Goal: Information Seeking & Learning: Learn about a topic

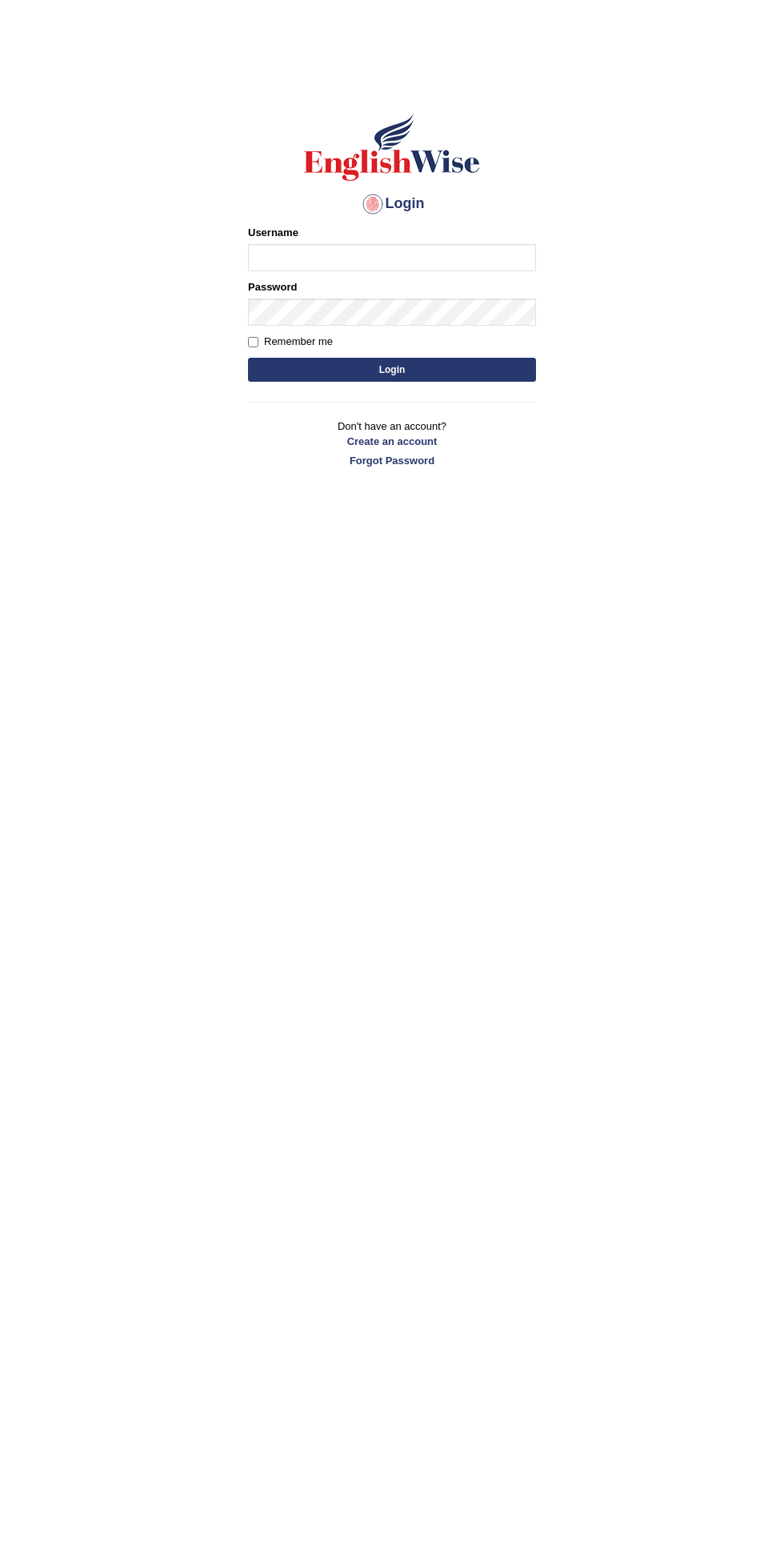
click at [466, 262] on input "Username" at bounding box center [392, 258] width 288 height 27
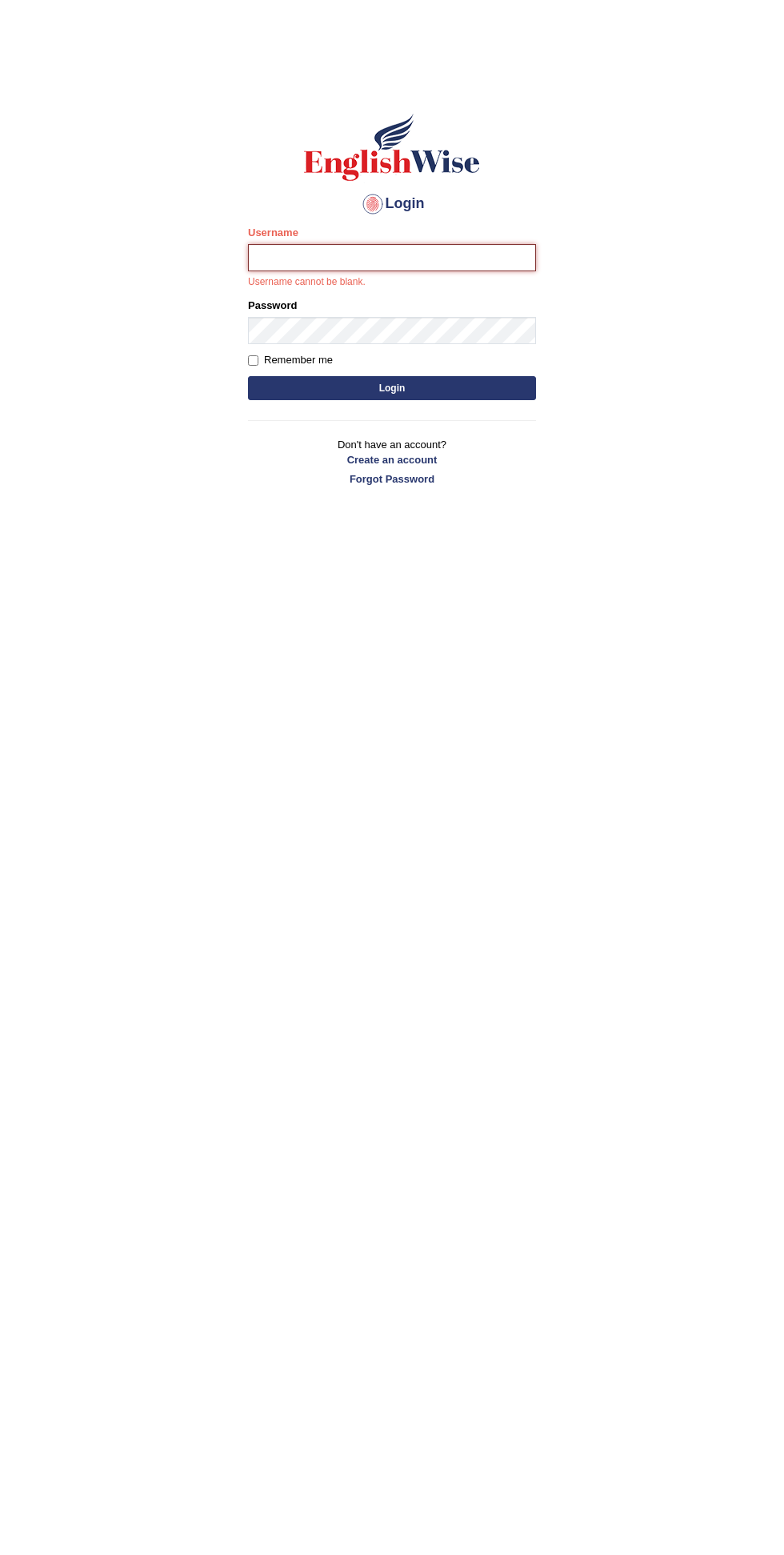
type input "Adiyaan19"
click at [248, 376] on button "Login" at bounding box center [392, 388] width 288 height 24
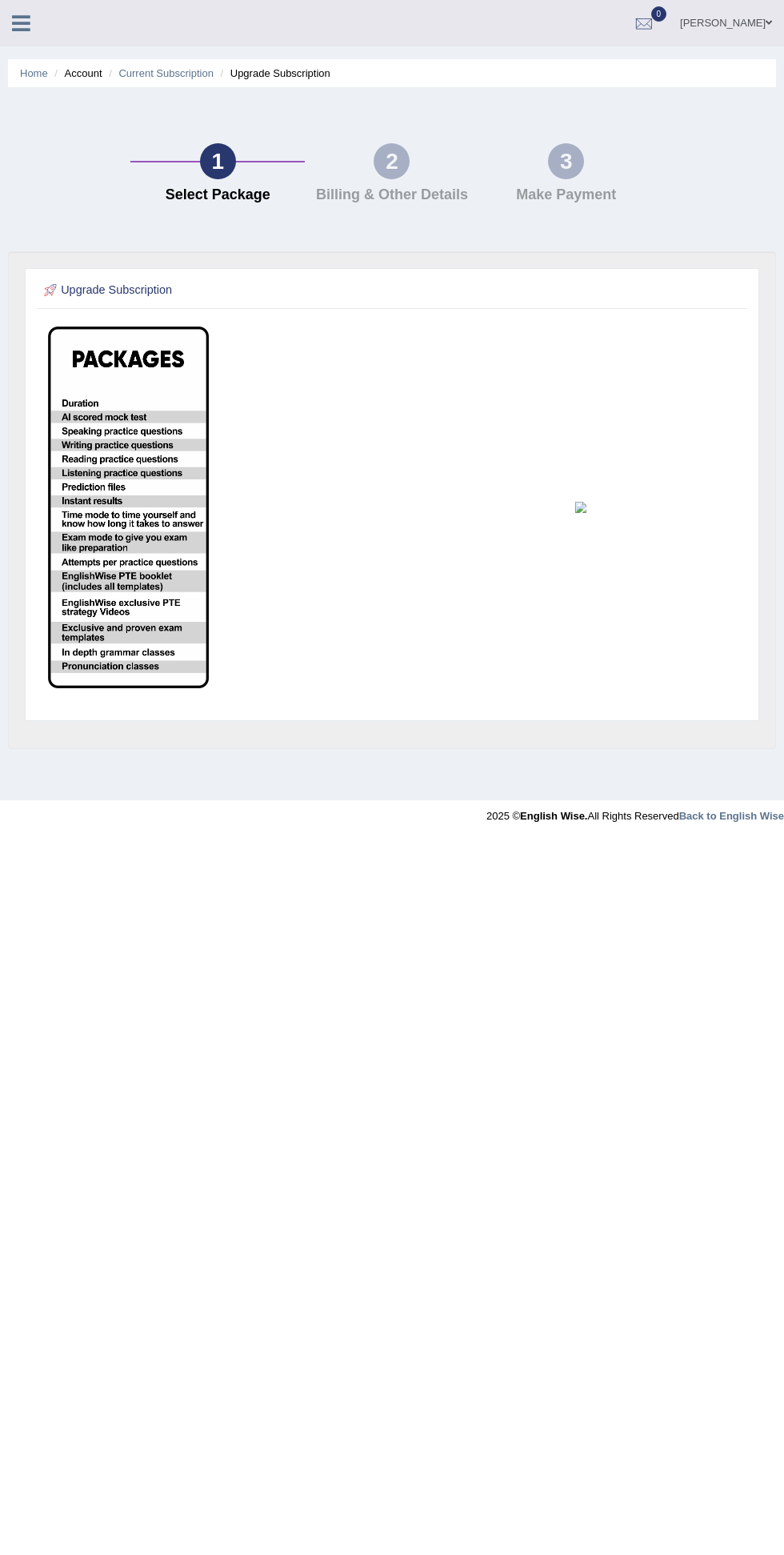
click at [245, 161] on div "1 Select Package" at bounding box center [217, 176] width 175 height 68
click at [401, 201] on h4 "Billing & Other Details" at bounding box center [392, 195] width 159 height 16
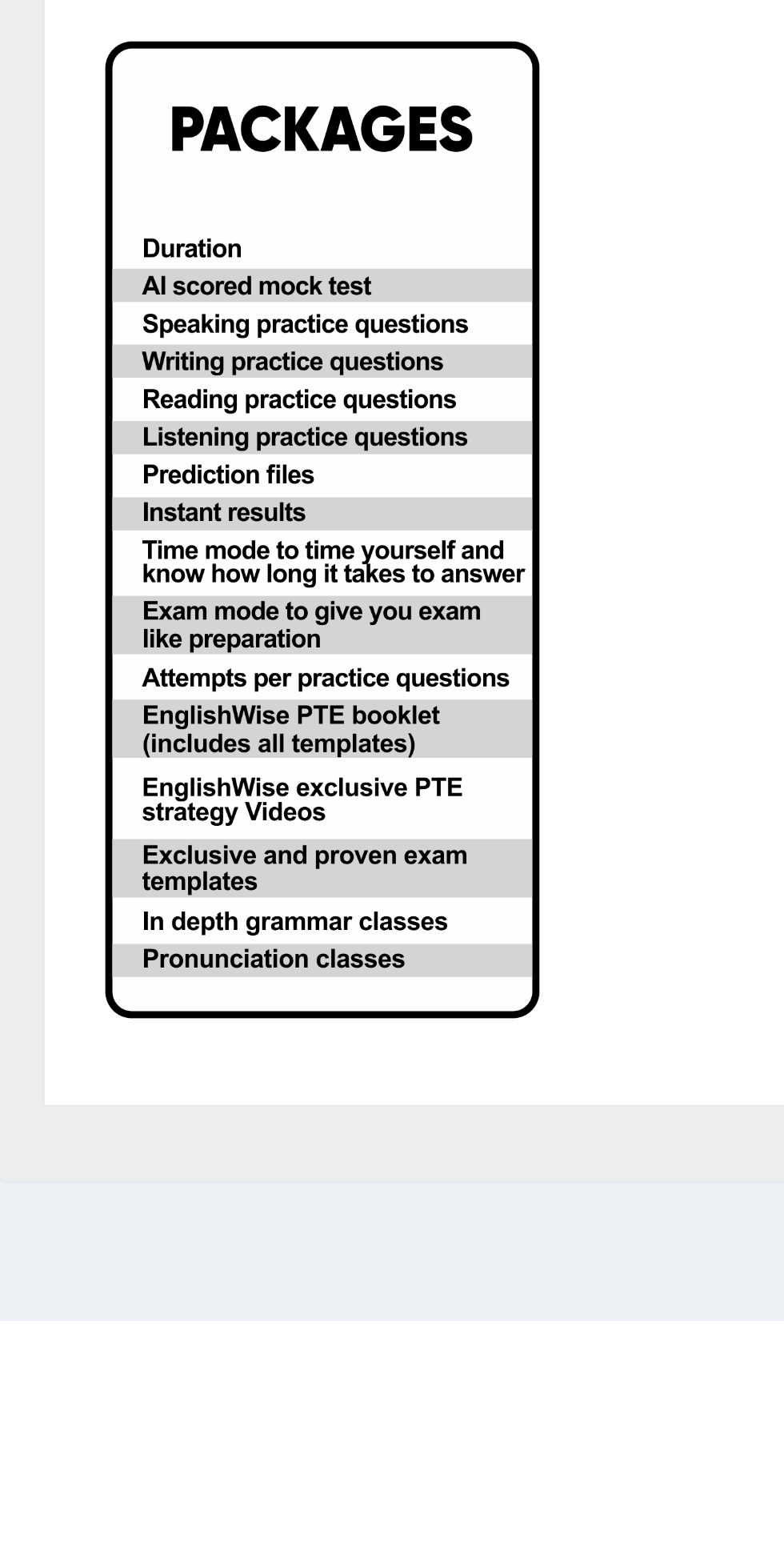
click at [77, 407] on img at bounding box center [128, 508] width 161 height 362
click at [77, 401] on img at bounding box center [128, 508] width 161 height 362
click at [87, 404] on img at bounding box center [128, 508] width 161 height 362
click at [143, 419] on img at bounding box center [128, 508] width 161 height 362
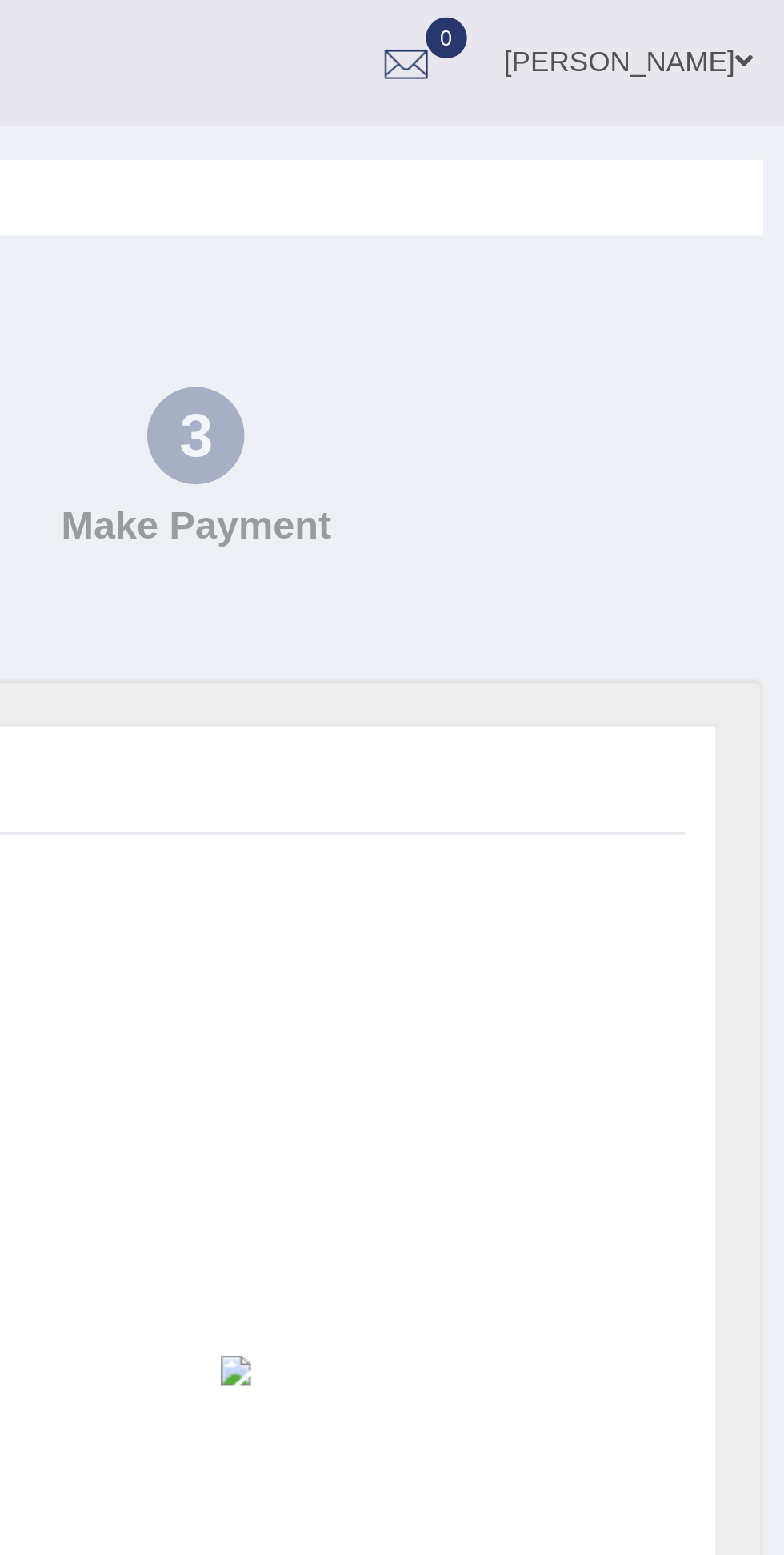
click at [766, 23] on span at bounding box center [769, 22] width 7 height 10
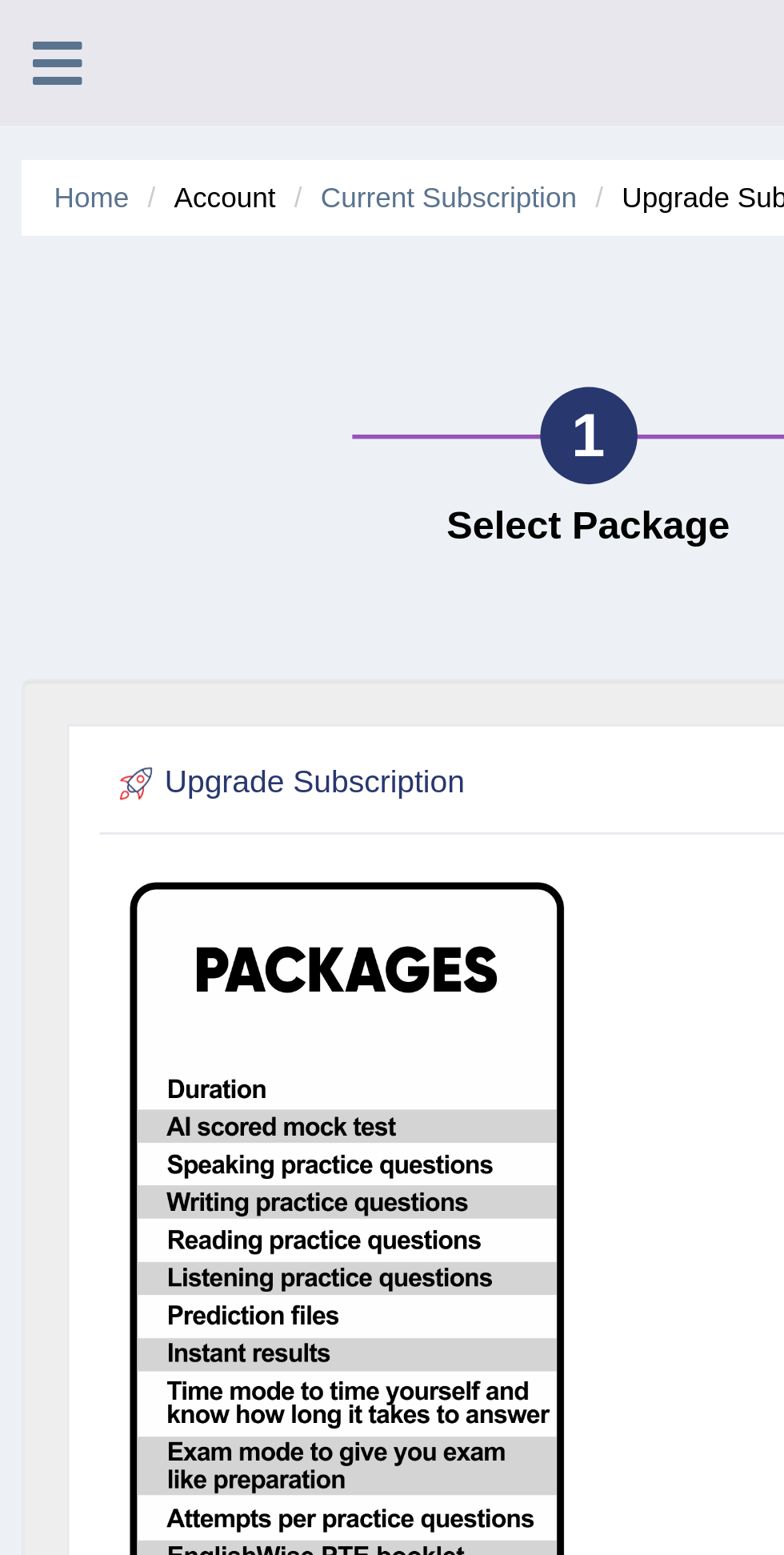
click at [33, 76] on link "Home" at bounding box center [34, 73] width 28 height 12
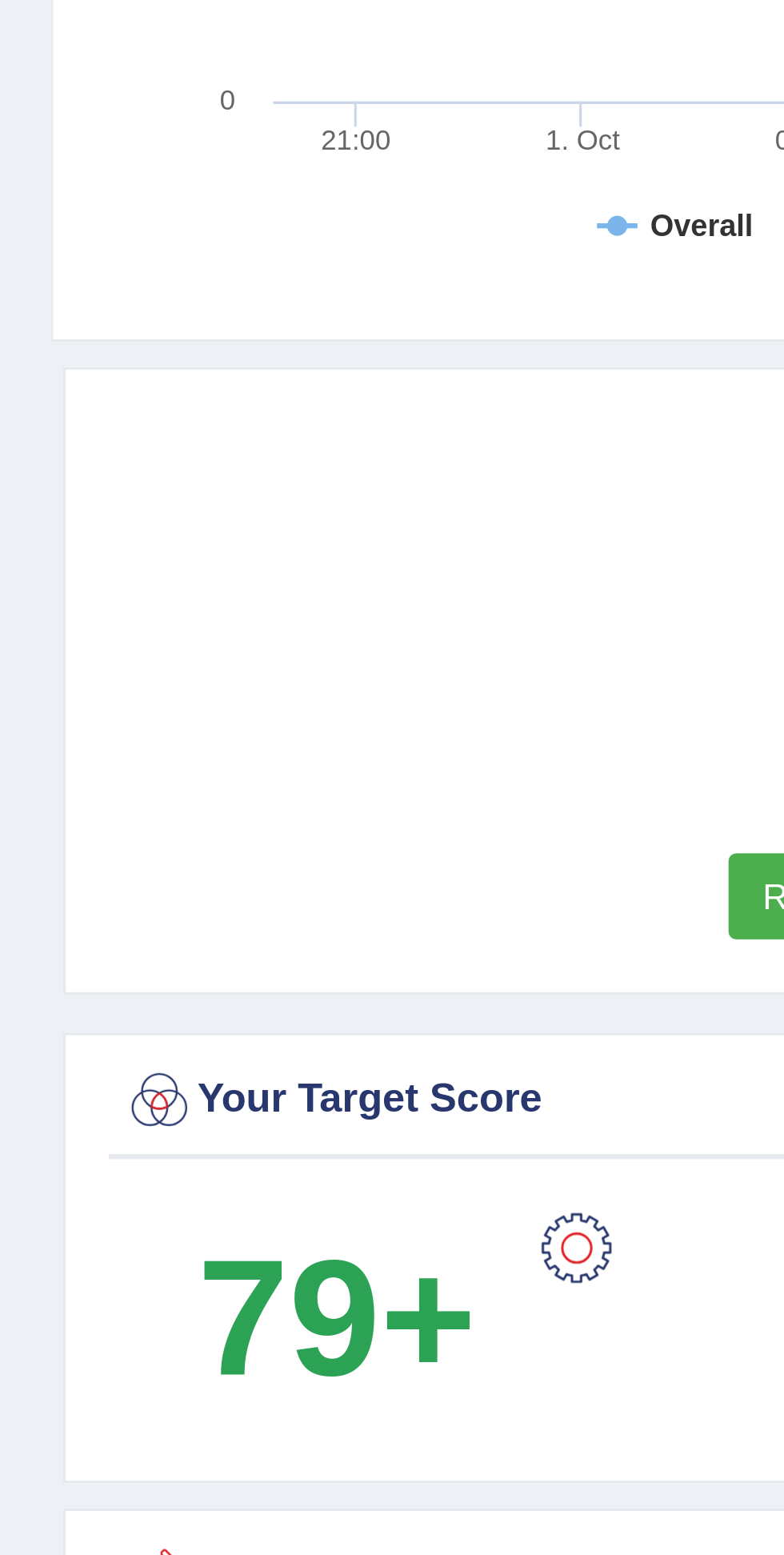
click at [102, 1329] on div "Latest Mock Score" at bounding box center [292, 1341] width 509 height 24
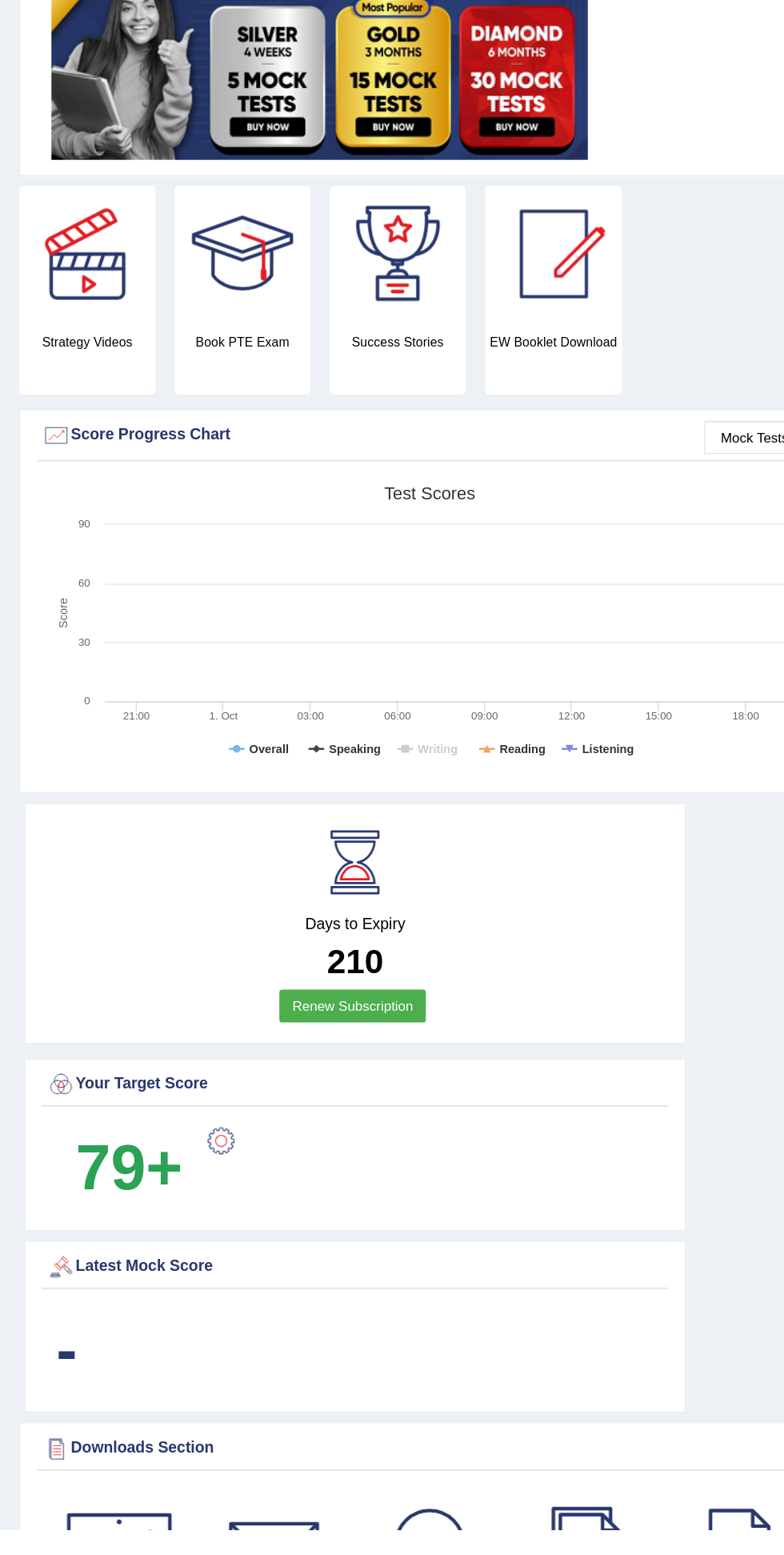
scroll to position [7, 0]
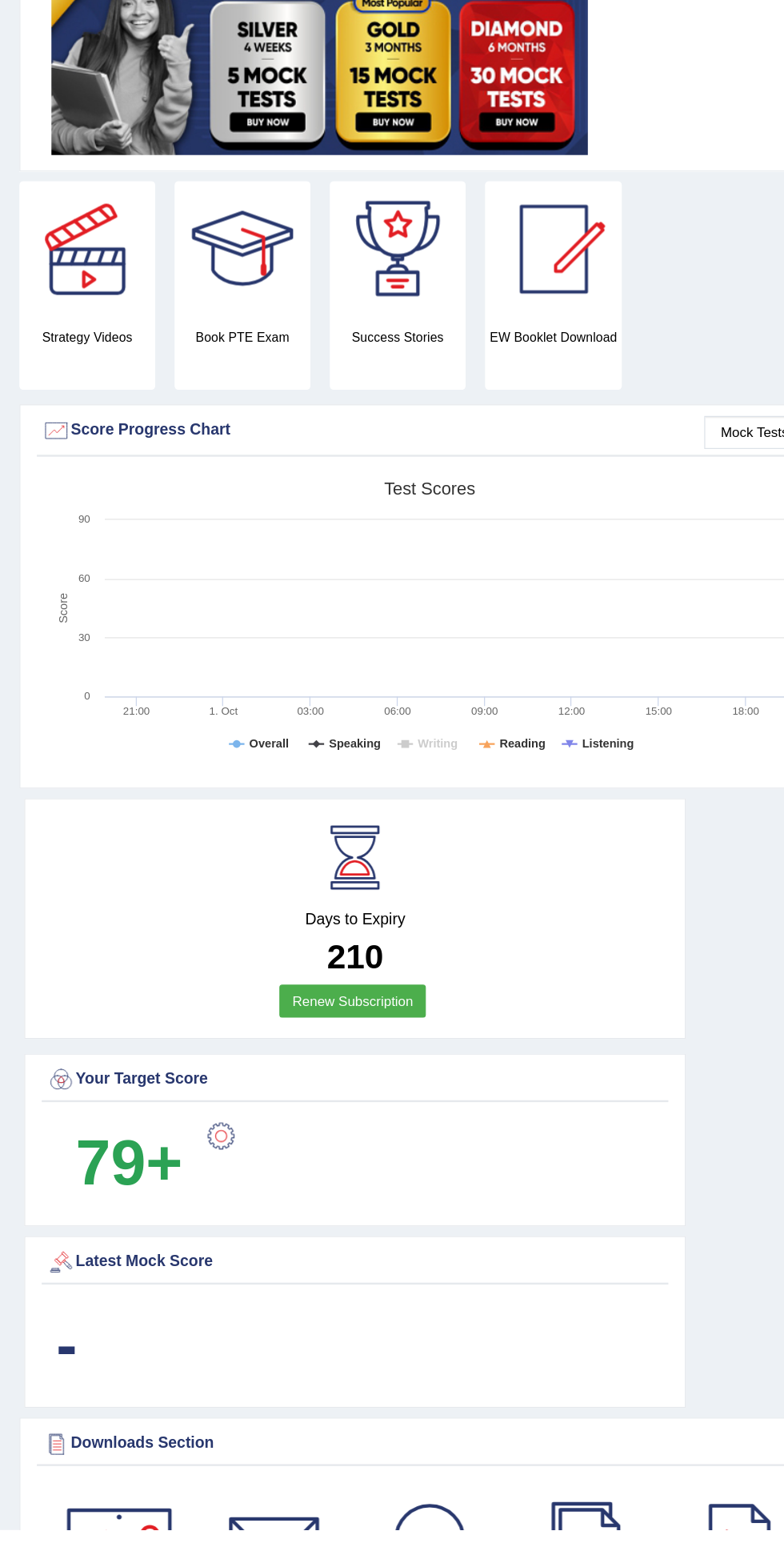
click at [285, 790] on rect at bounding box center [355, 806] width 640 height 248
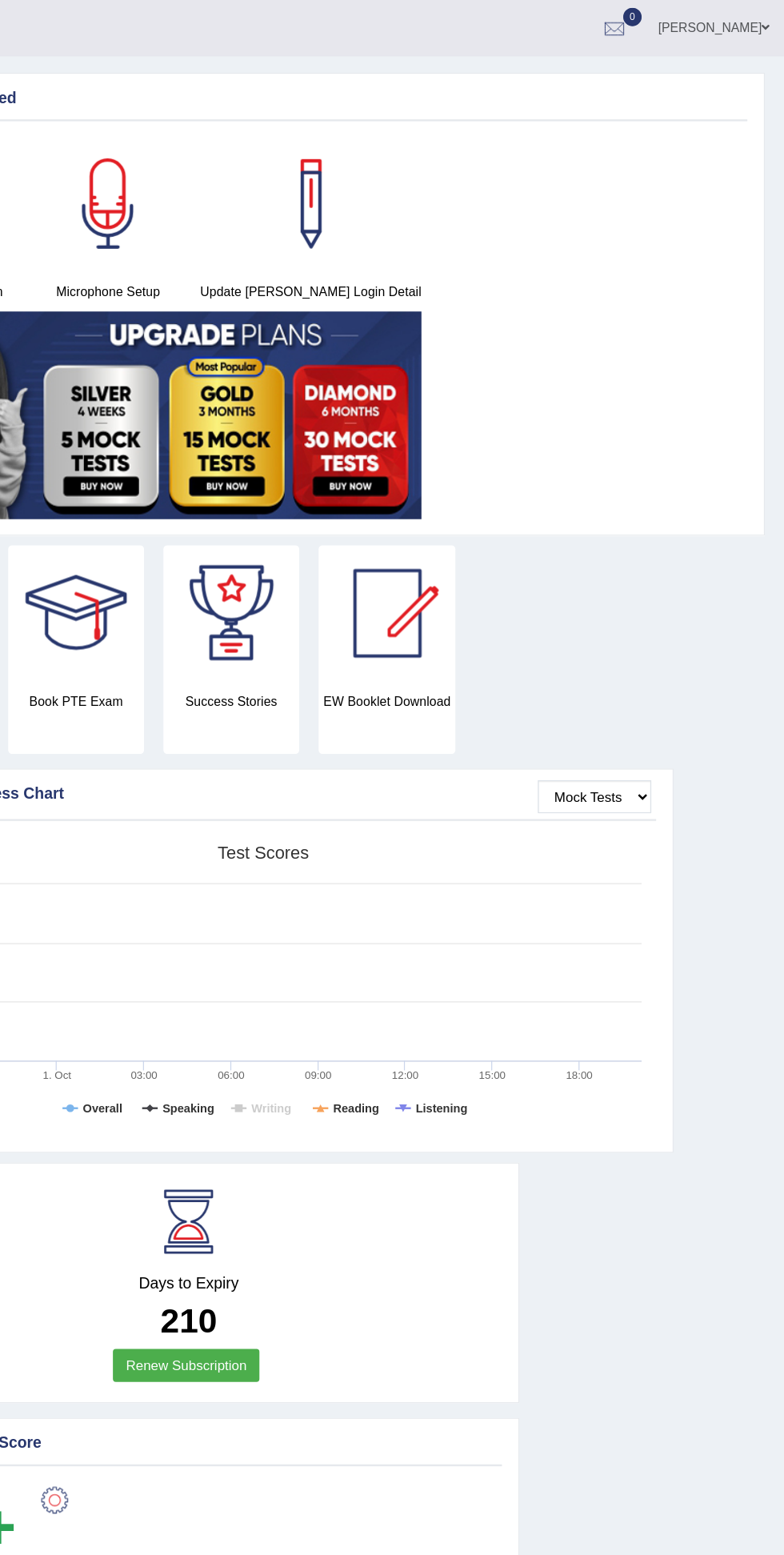
scroll to position [0, 0]
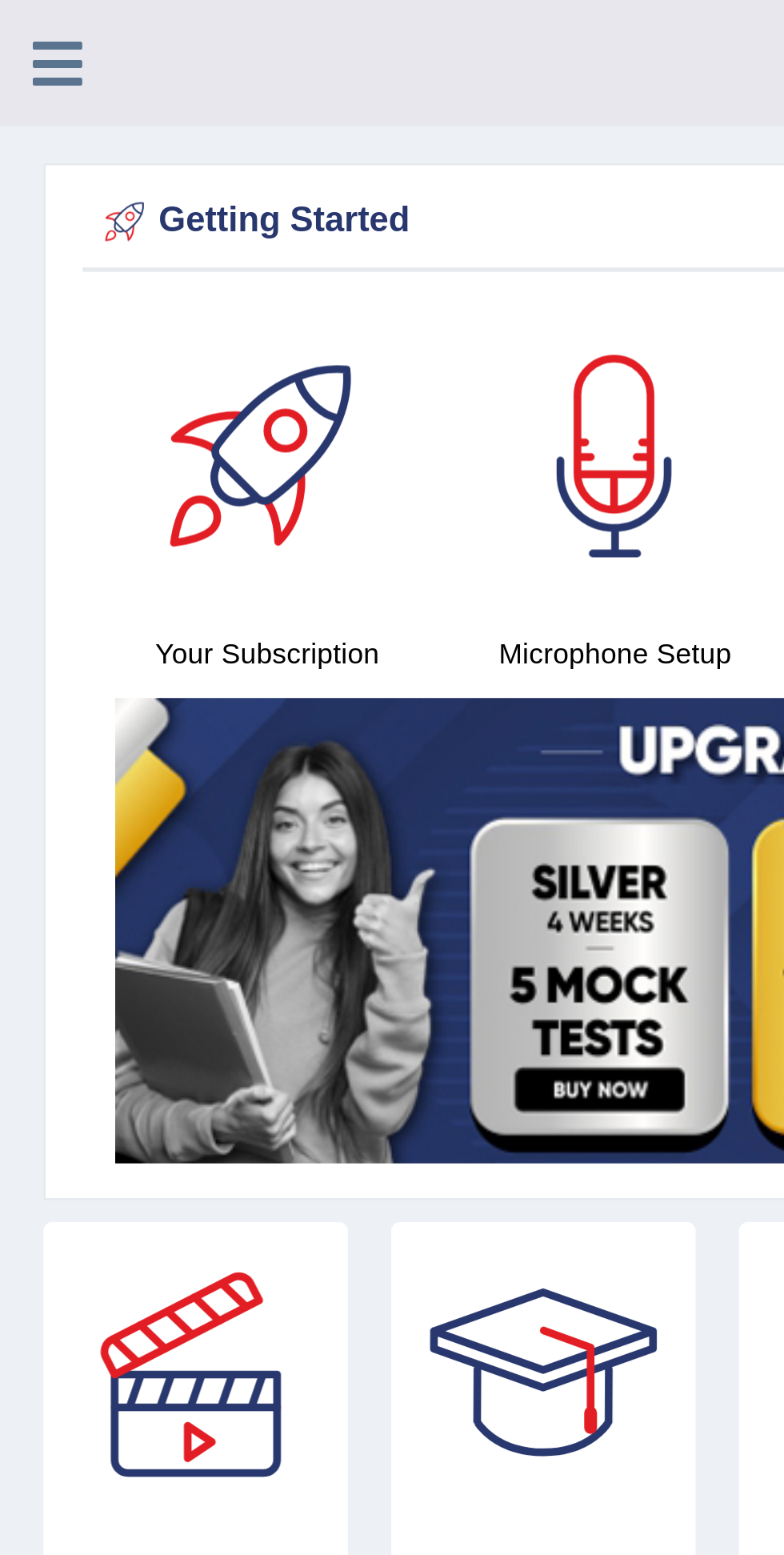
click at [16, 31] on icon at bounding box center [21, 23] width 19 height 21
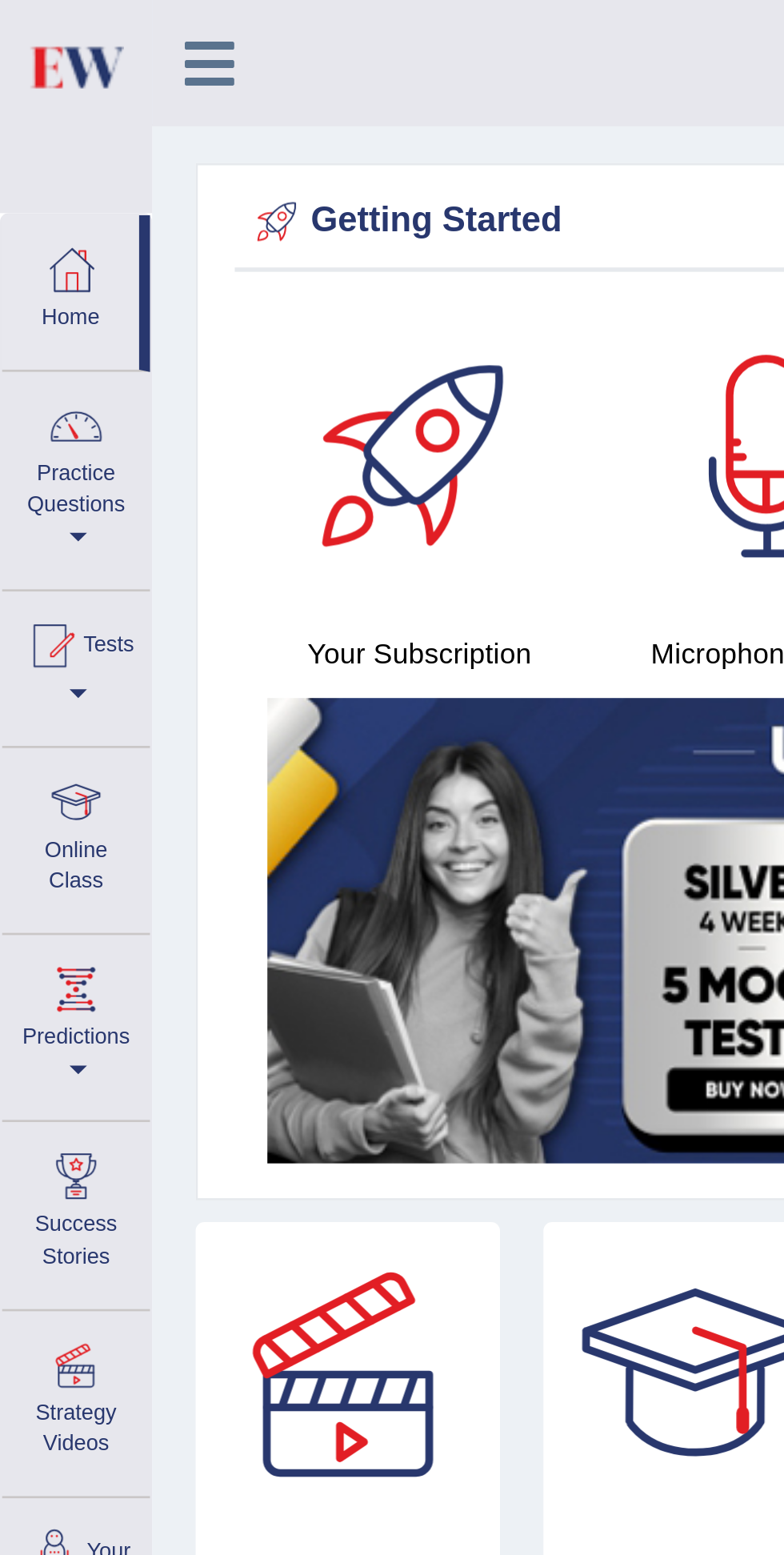
click at [29, 302] on div at bounding box center [28, 296] width 24 height 24
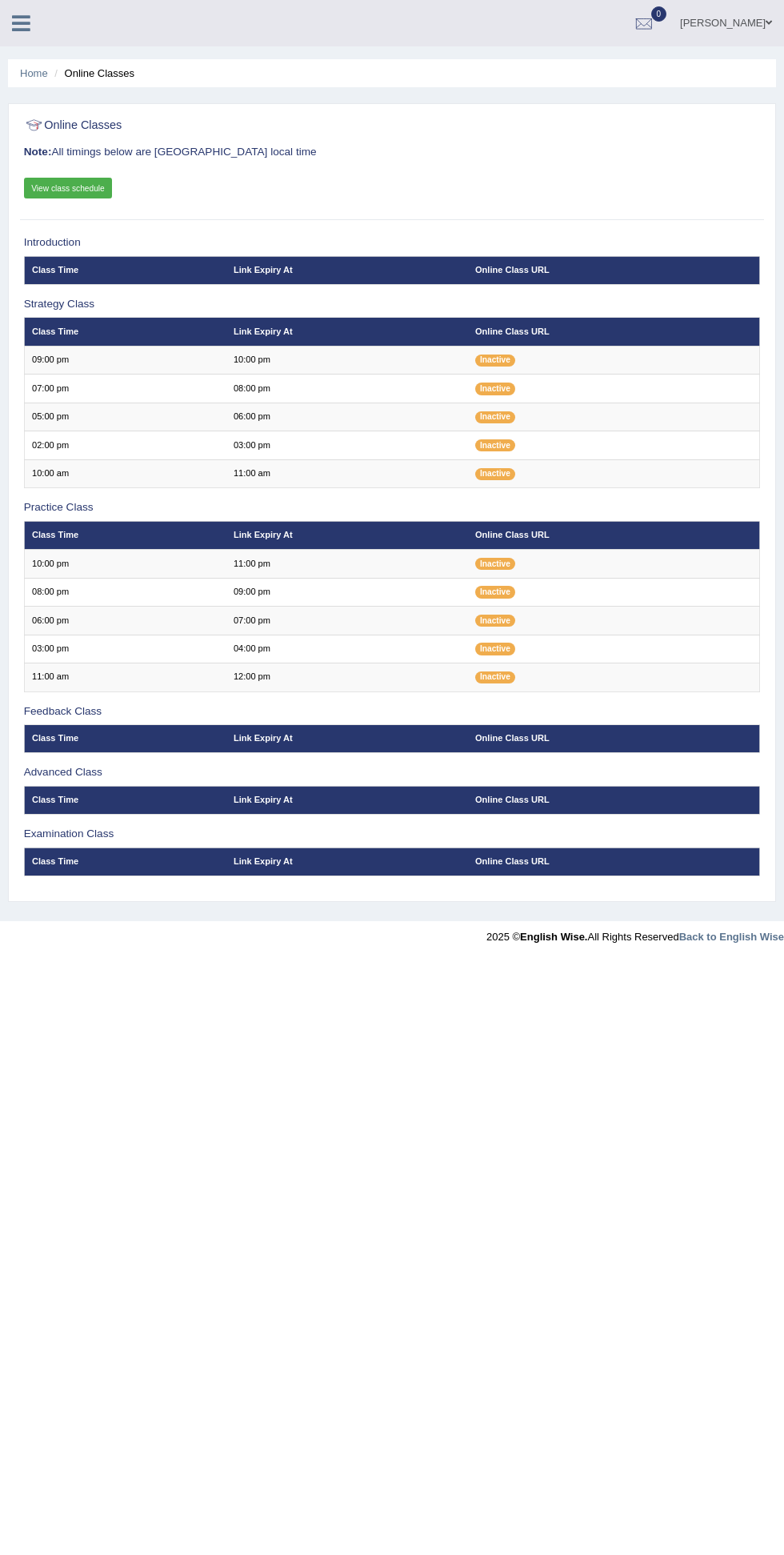
click at [20, 22] on icon at bounding box center [21, 23] width 19 height 21
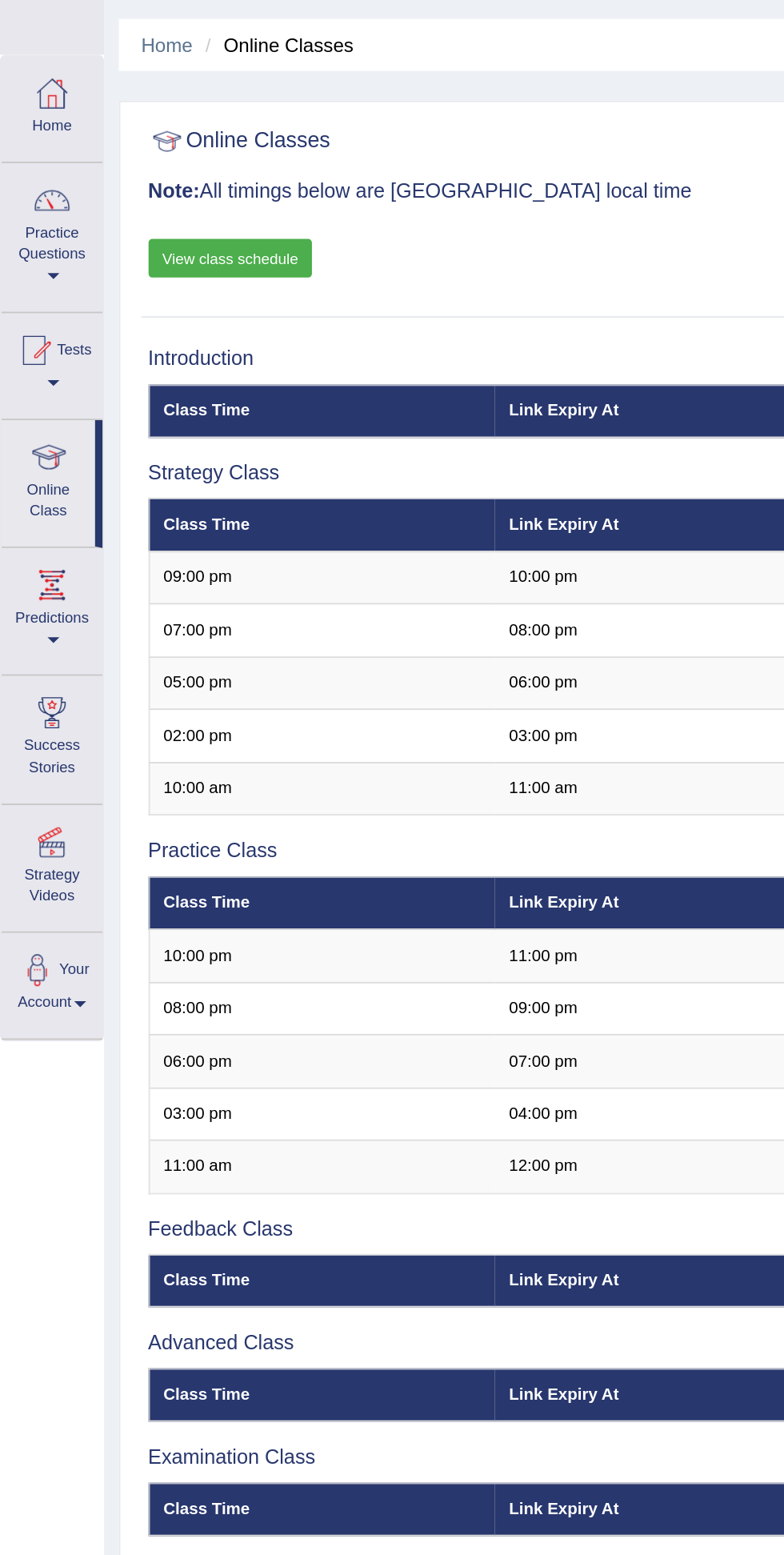
click at [16, 185] on link "Practice Questions" at bounding box center [28, 175] width 54 height 76
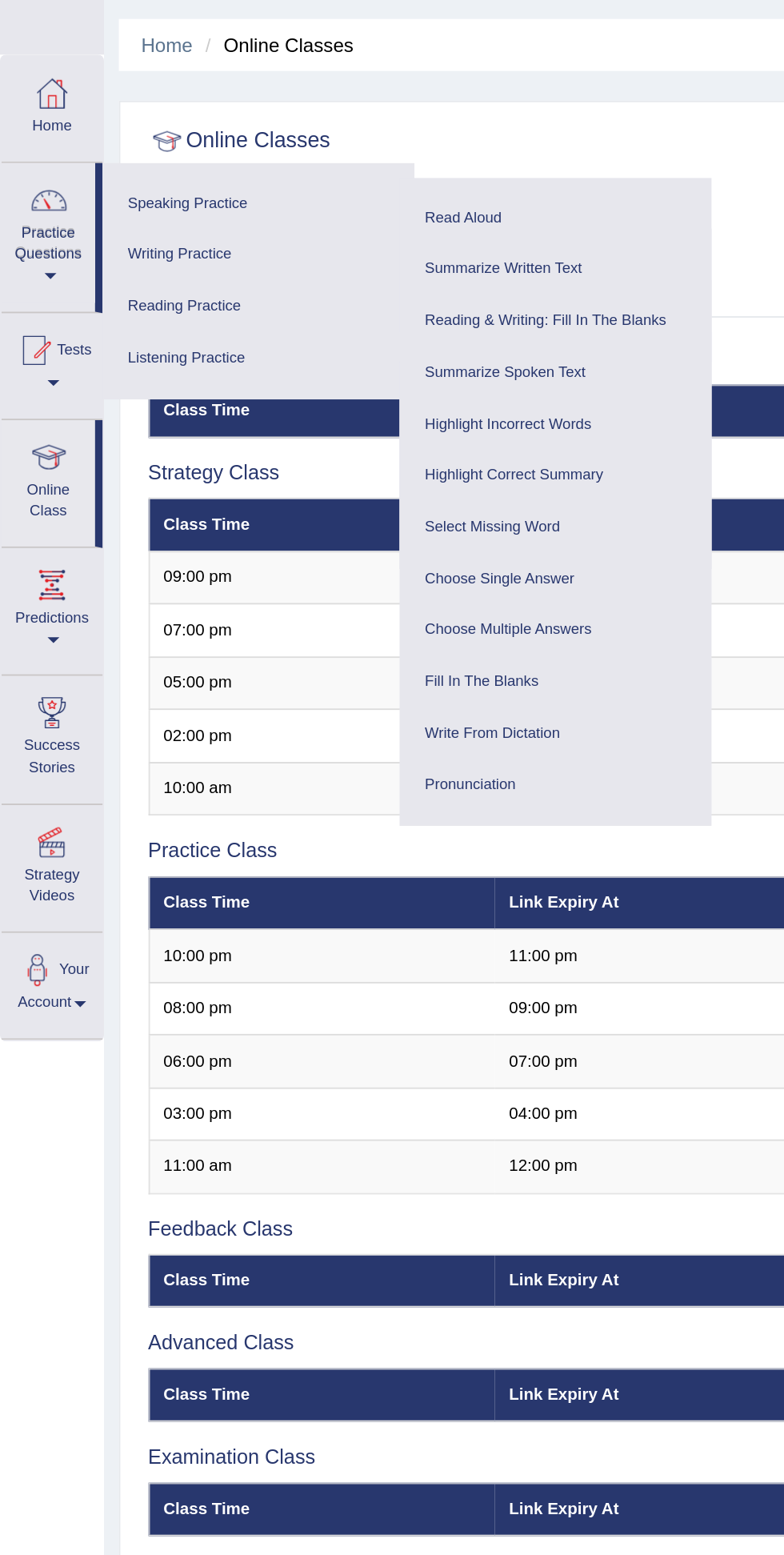
click at [105, 186] on link "Writing Practice" at bounding box center [139, 186] width 152 height 28
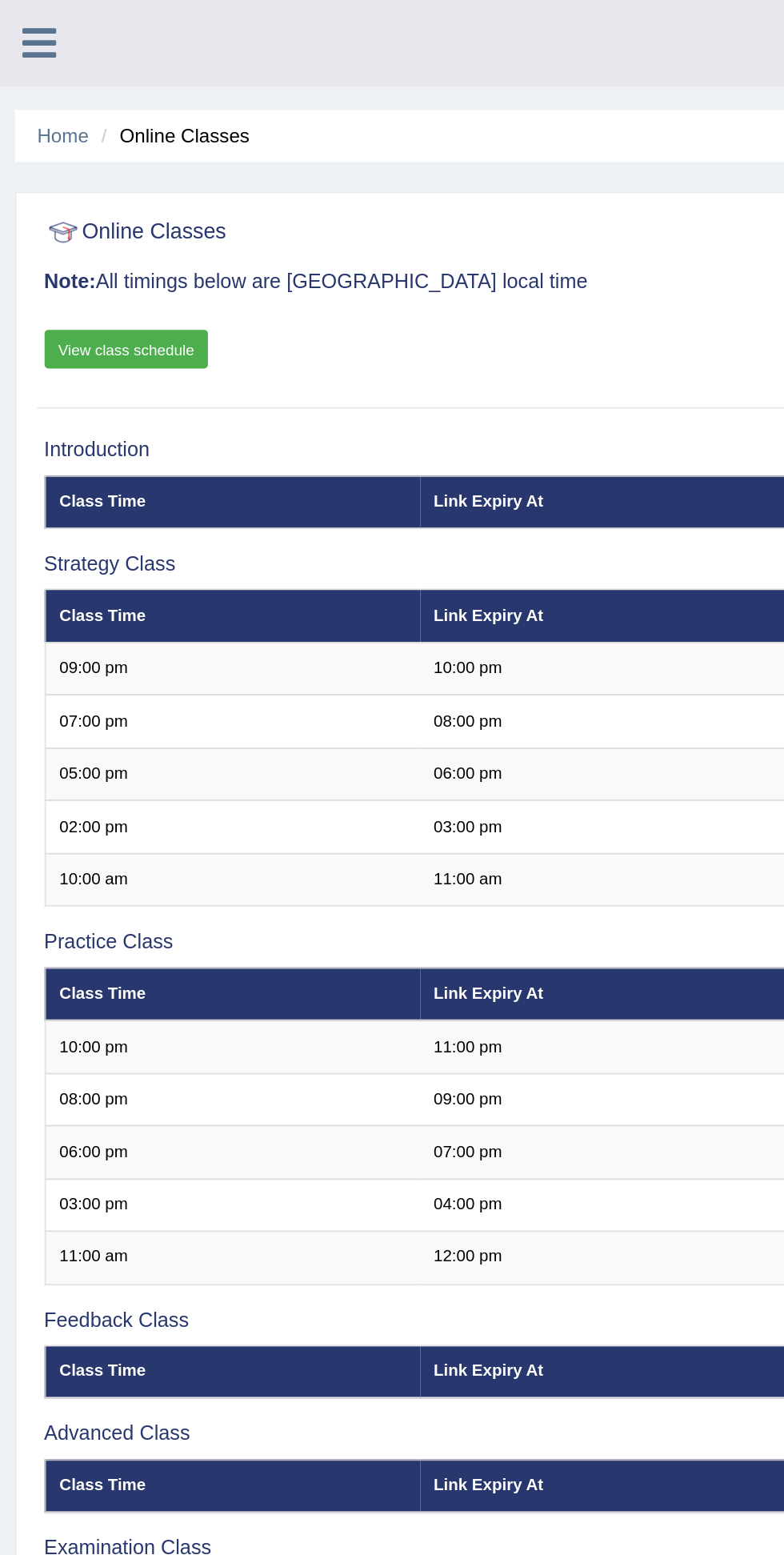
click at [16, 25] on icon at bounding box center [21, 23] width 19 height 21
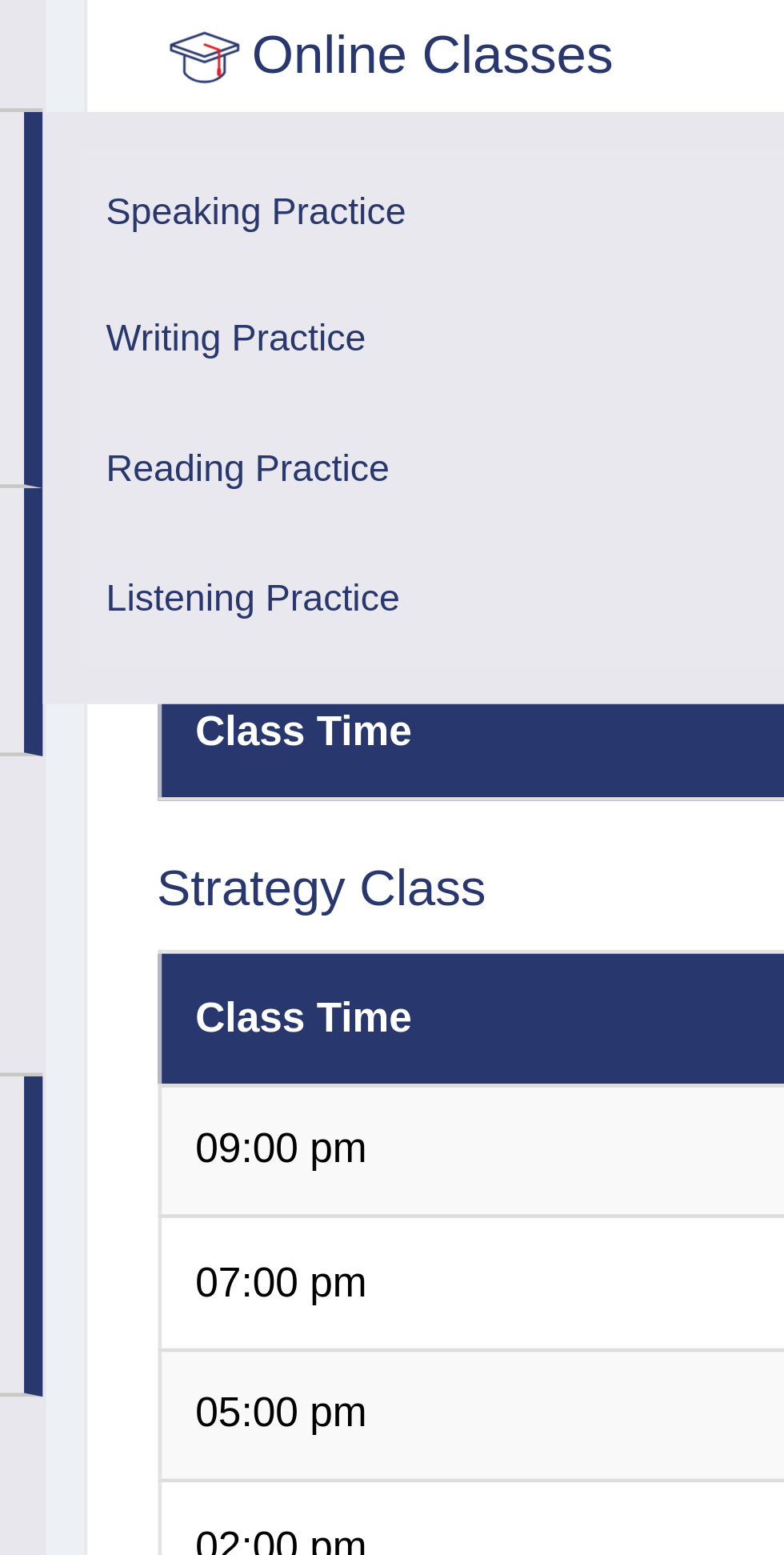
click at [107, 187] on link "Writing Practice" at bounding box center [139, 186] width 152 height 28
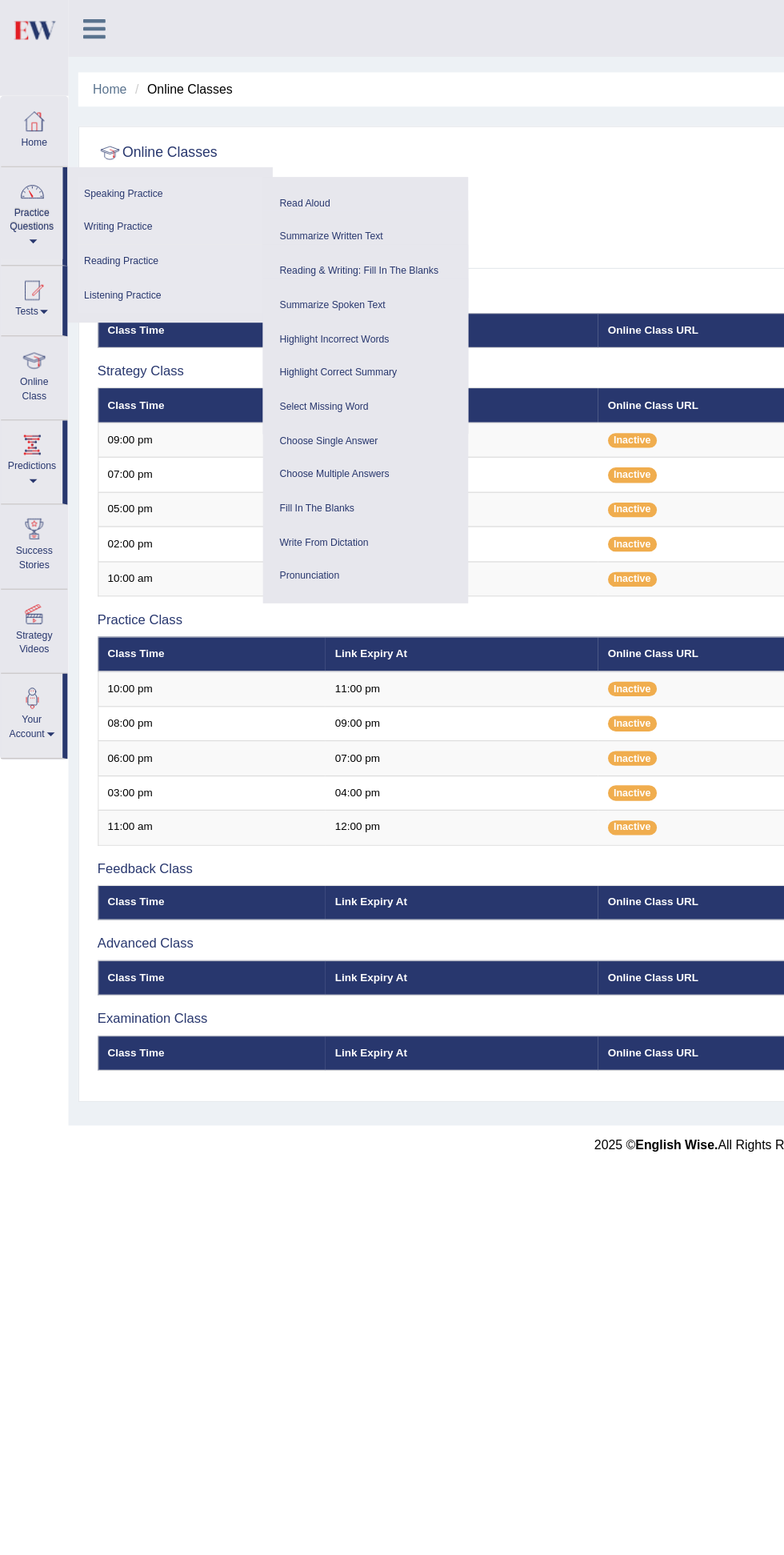
click at [247, 163] on link "Read Aloud" at bounding box center [299, 167] width 152 height 28
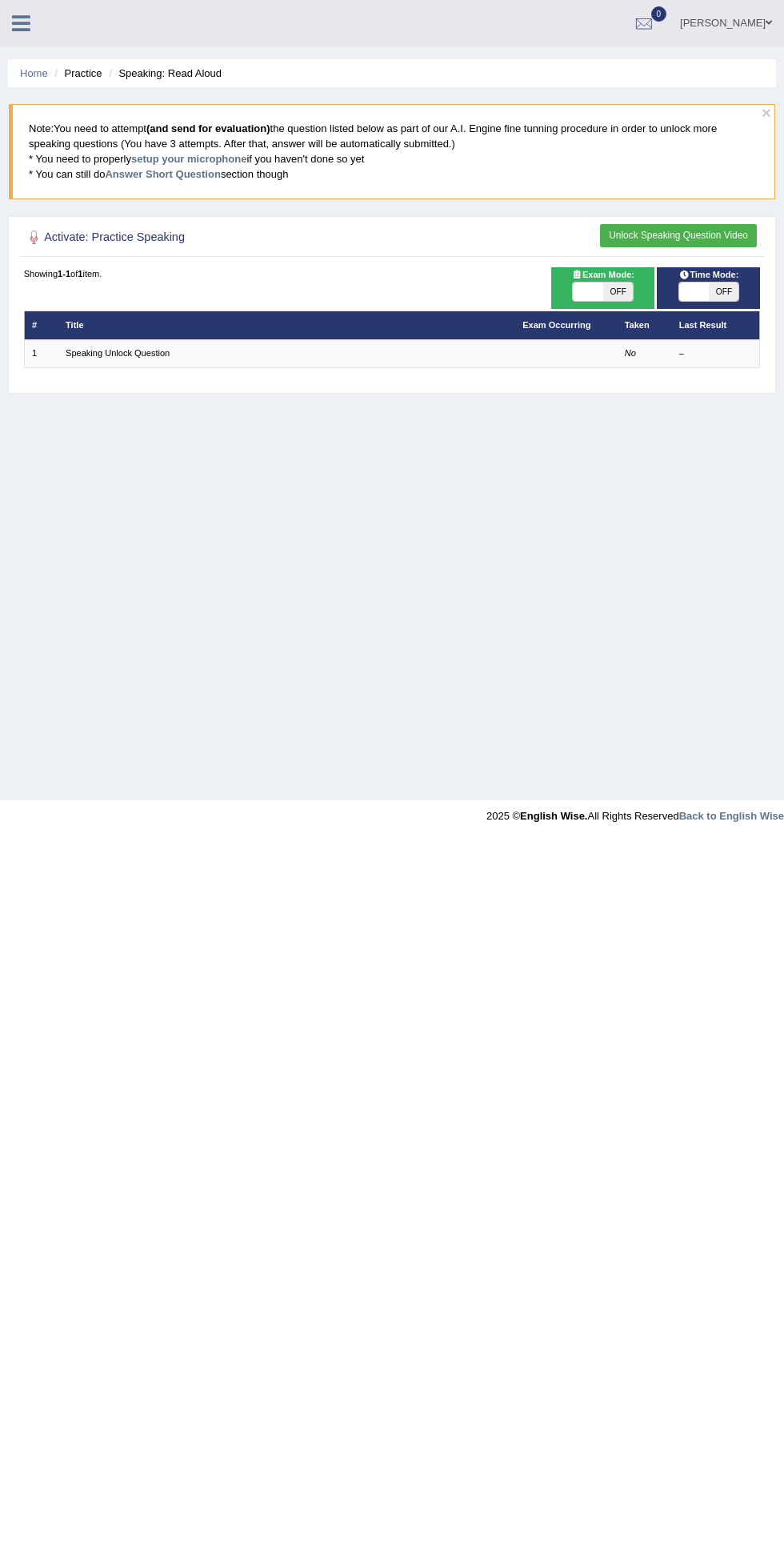
click at [752, 35] on link "[PERSON_NAME]" at bounding box center [726, 21] width 116 height 42
